Goal: Communication & Community: Answer question/provide support

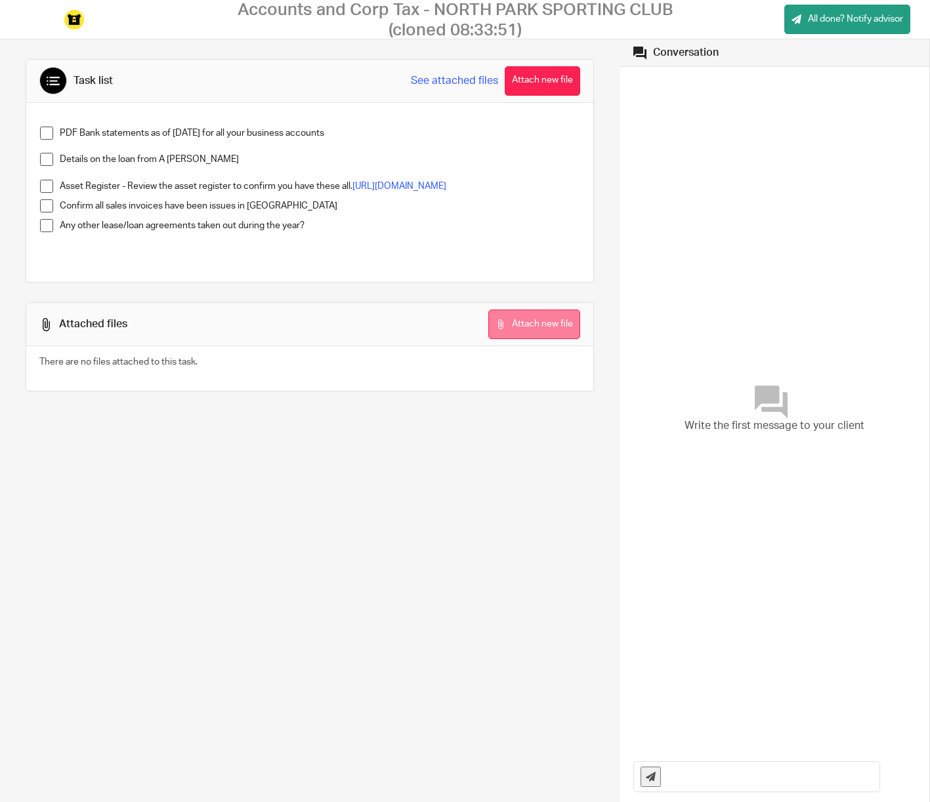
click at [547, 329] on button "Attach new file" at bounding box center [534, 325] width 92 height 30
click at [352, 191] on link "[URL][DOMAIN_NAME]" at bounding box center [399, 186] width 94 height 9
click at [673, 170] on div "Write the first message to your client" at bounding box center [774, 409] width 283 height 672
drag, startPoint x: 801, startPoint y: 537, endPoint x: 787, endPoint y: 536, distance: 13.8
click at [800, 537] on div "Write the first message to your client" at bounding box center [774, 409] width 283 height 672
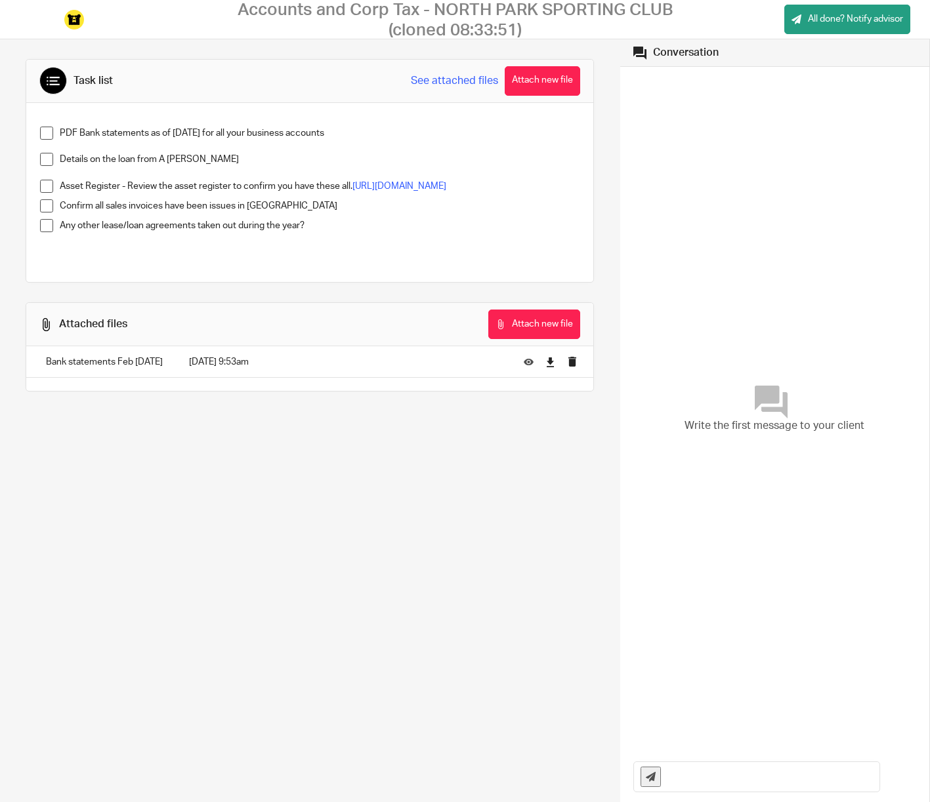
click at [686, 770] on input "text" at bounding box center [773, 777] width 212 height 30
type input "Morning, bank statements attached as CSV files, can send as pdfs if preferable.…"
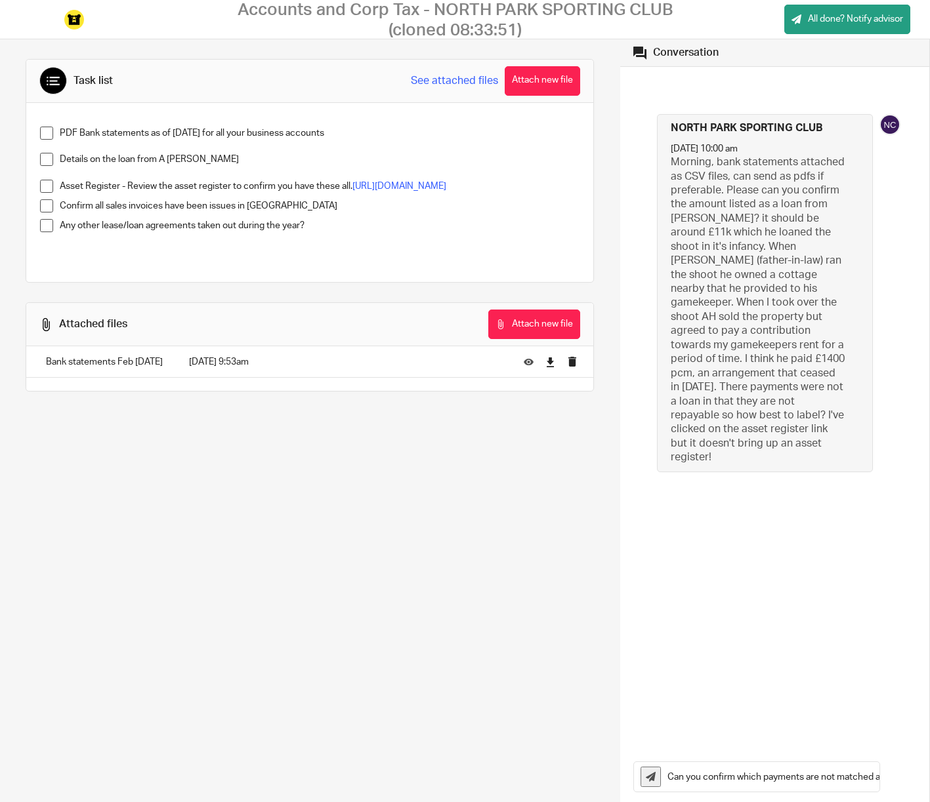
type input "Can you confirm which payments are not matched against an invoice in Xero and v…"
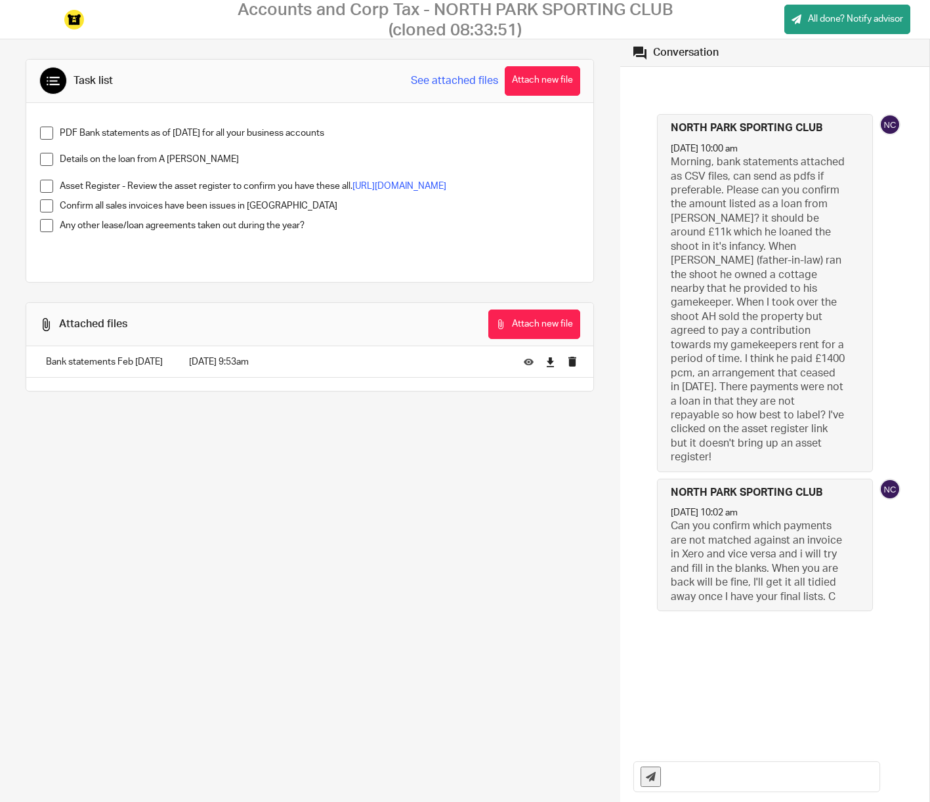
scroll to position [0, 1]
click at [676, 44] on div "Conversation" at bounding box center [774, 52] width 309 height 27
click at [48, 133] on span at bounding box center [46, 133] width 13 height 13
click at [47, 161] on span at bounding box center [46, 159] width 13 height 13
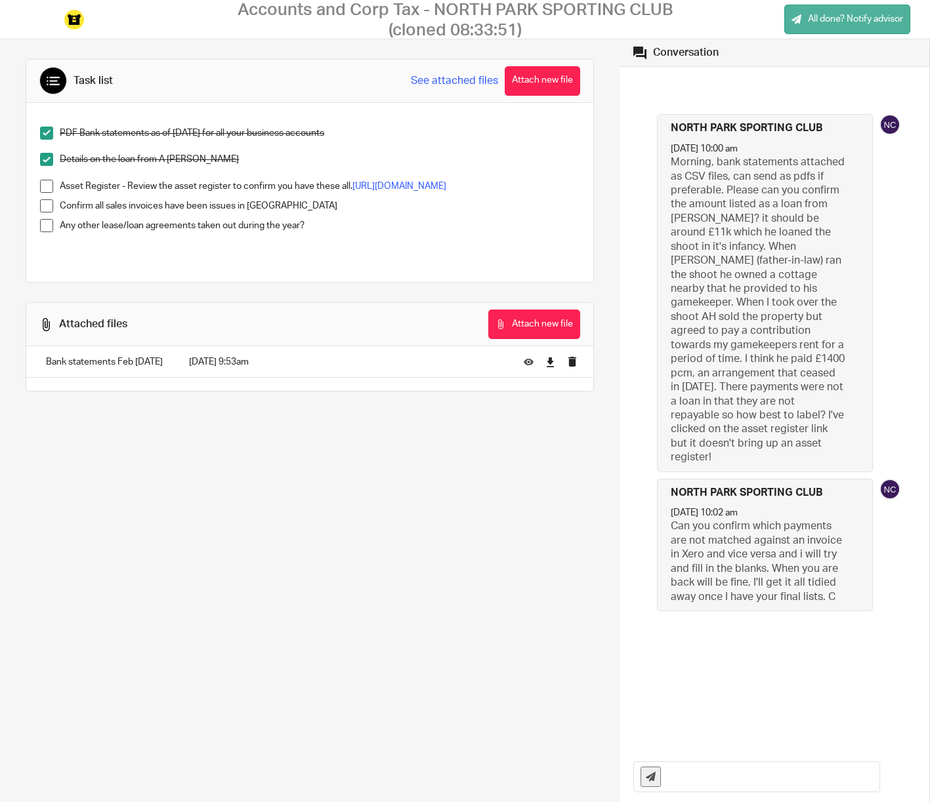
click at [867, 14] on span "All done? Notify advisor" at bounding box center [855, 18] width 95 height 13
